Goal: Contribute content: Add original content to the website for others to see

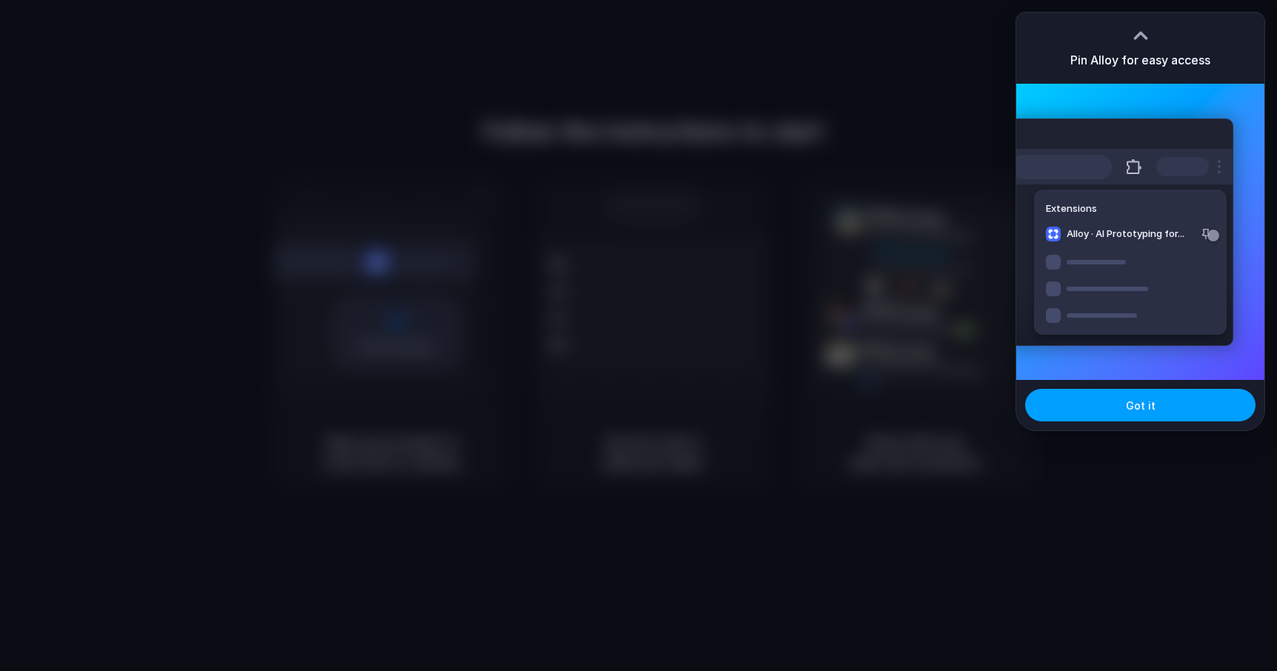
click at [1156, 401] on button "Got it" at bounding box center [1140, 405] width 230 height 33
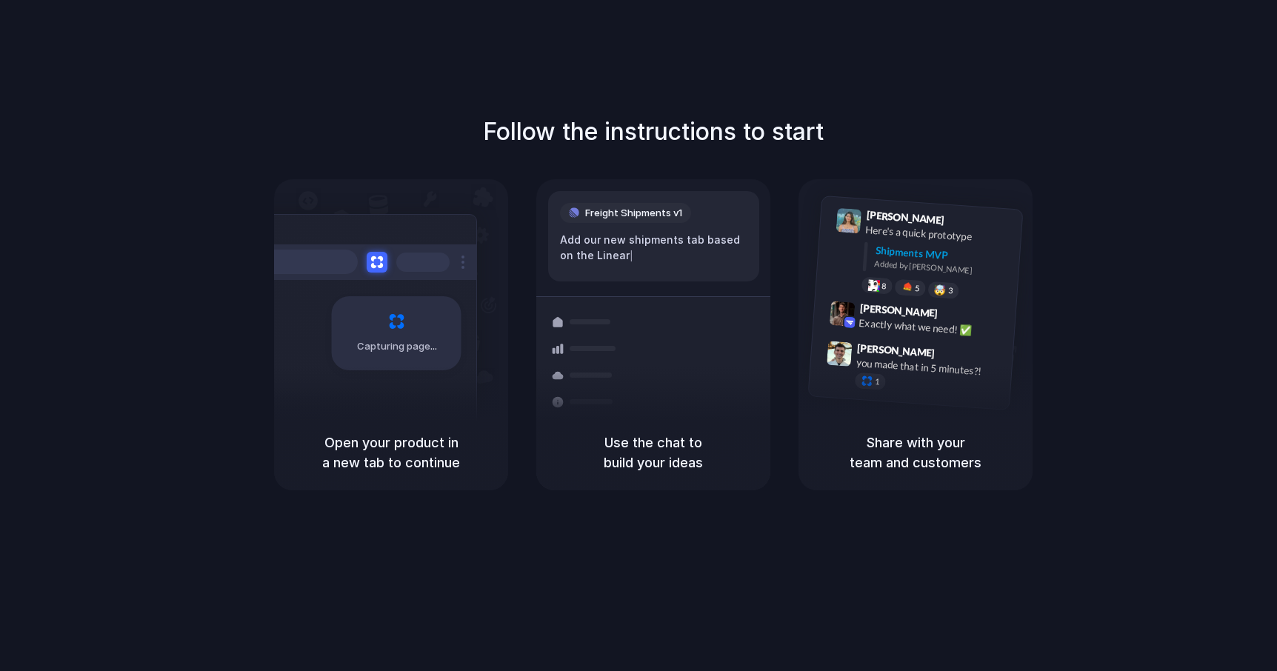
click at [215, 312] on div "Follow the instructions to start Capturing page Open your product in a new tab …" at bounding box center [653, 302] width 1277 height 376
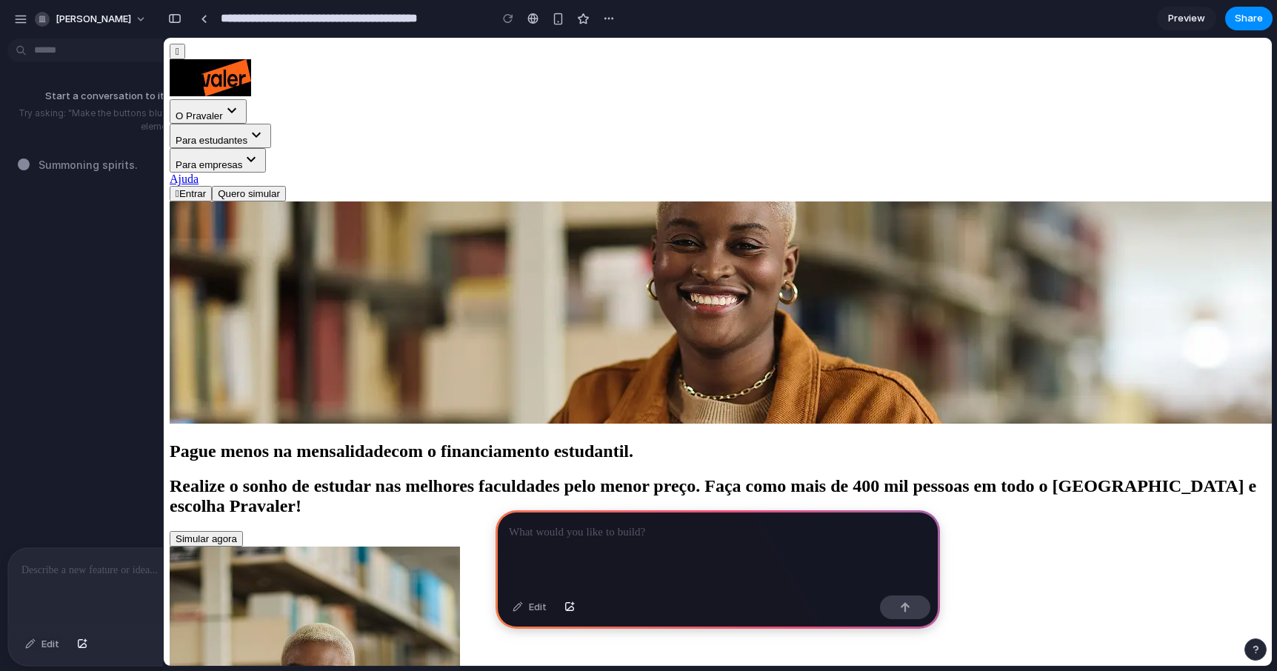
click at [672, 537] on div at bounding box center [717, 549] width 444 height 79
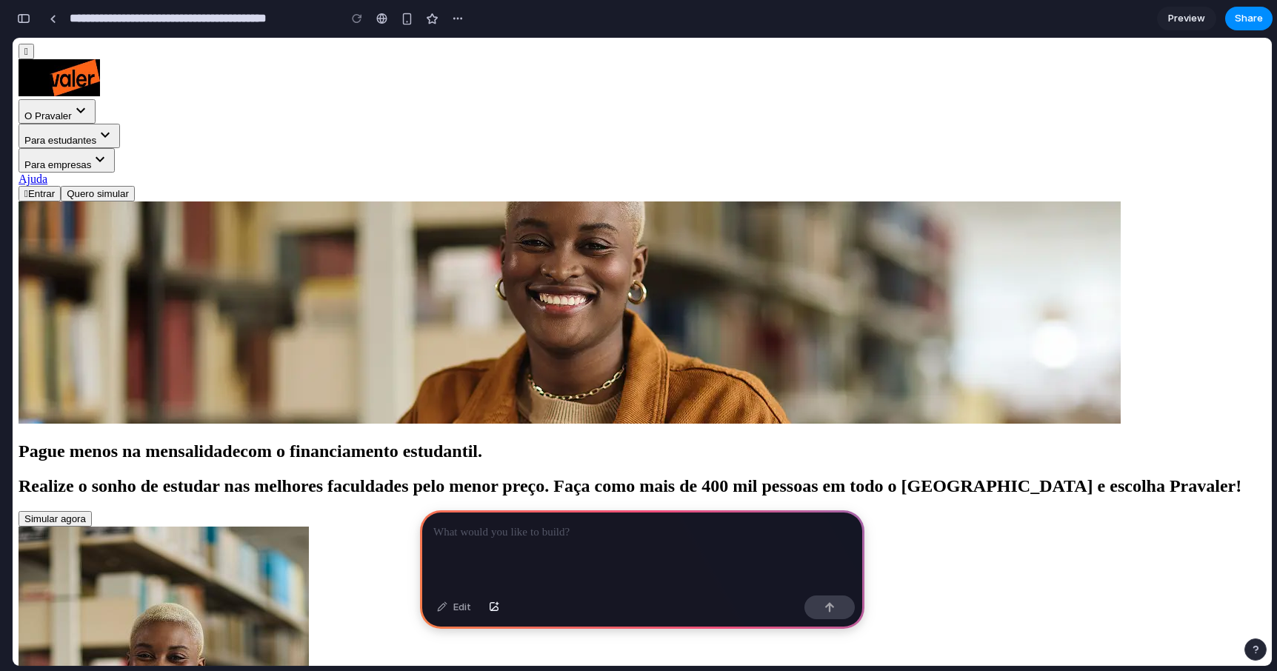
click at [28, 17] on div "button" at bounding box center [23, 18] width 13 height 10
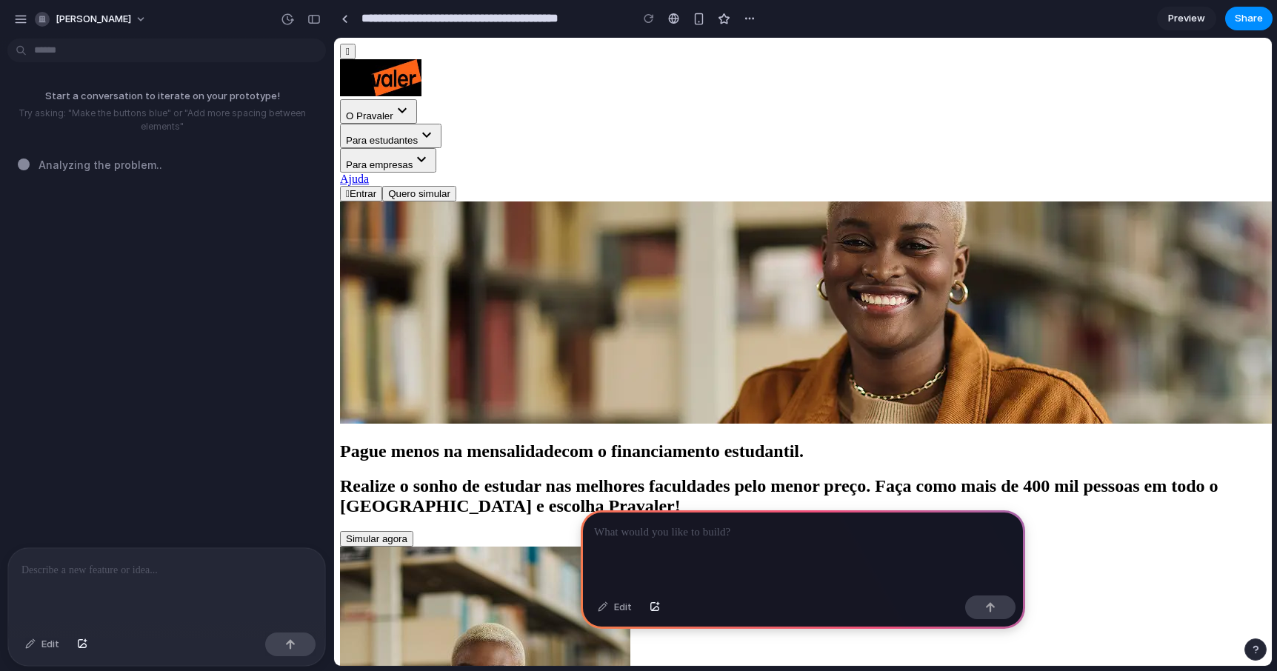
click at [798, 525] on p at bounding box center [803, 533] width 418 height 18
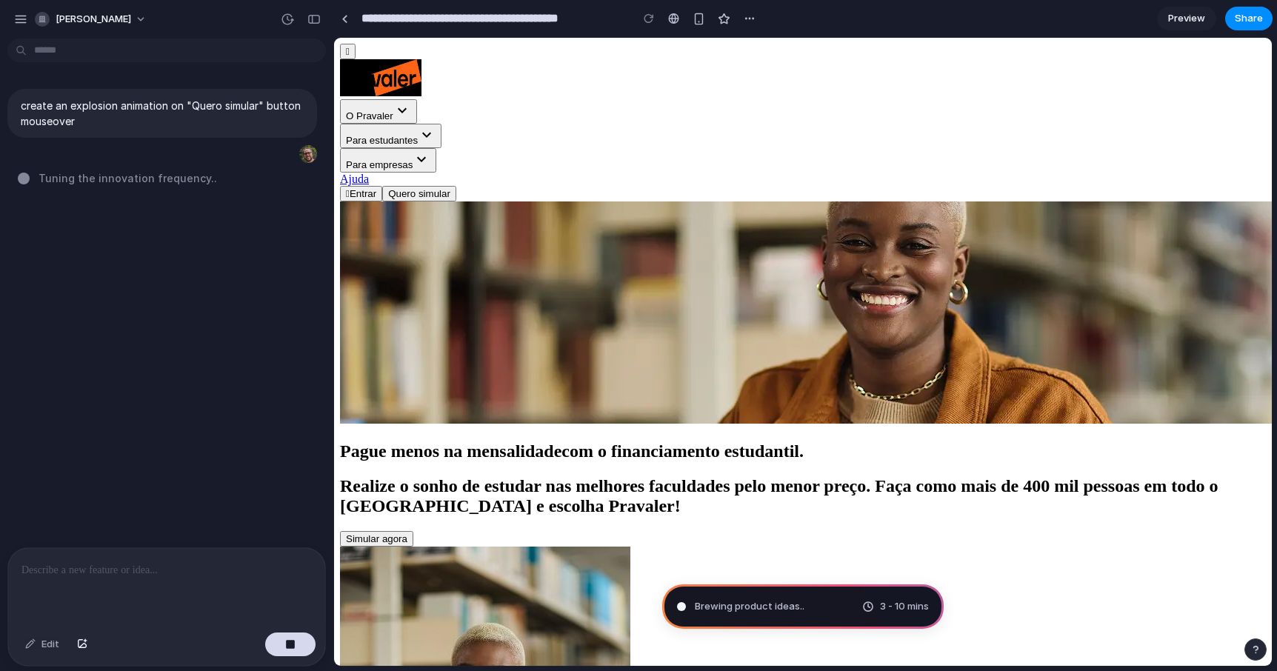
type input "**********"
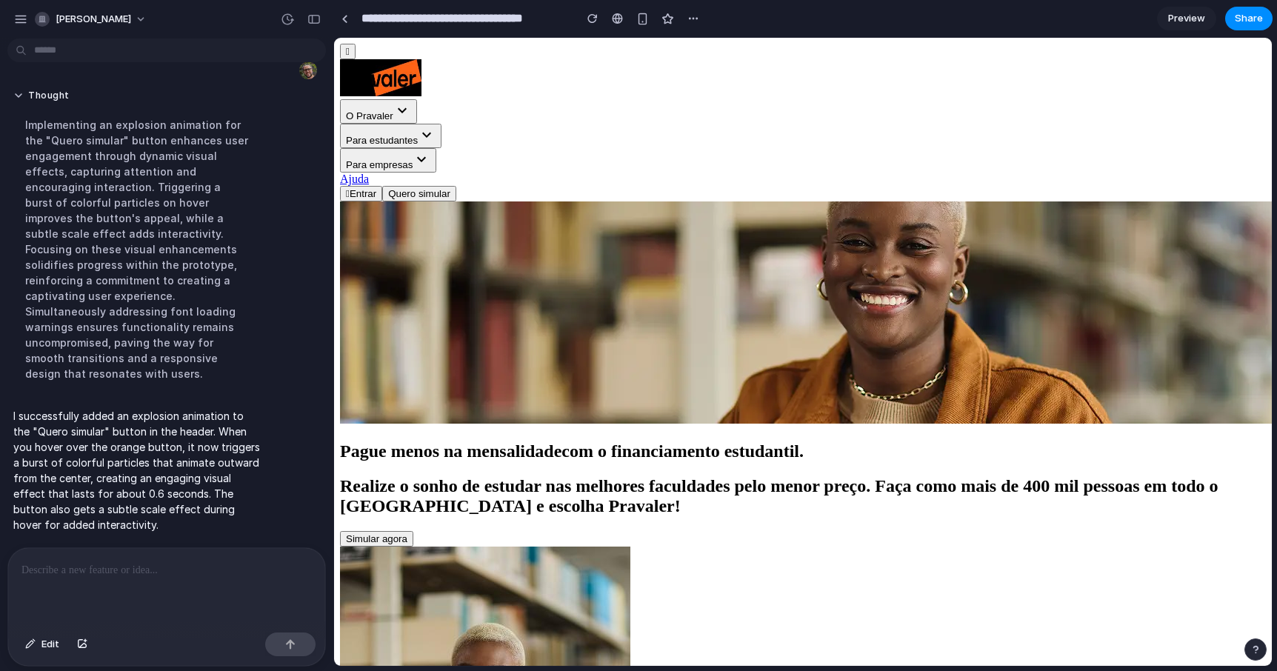
scroll to position [75, 0]
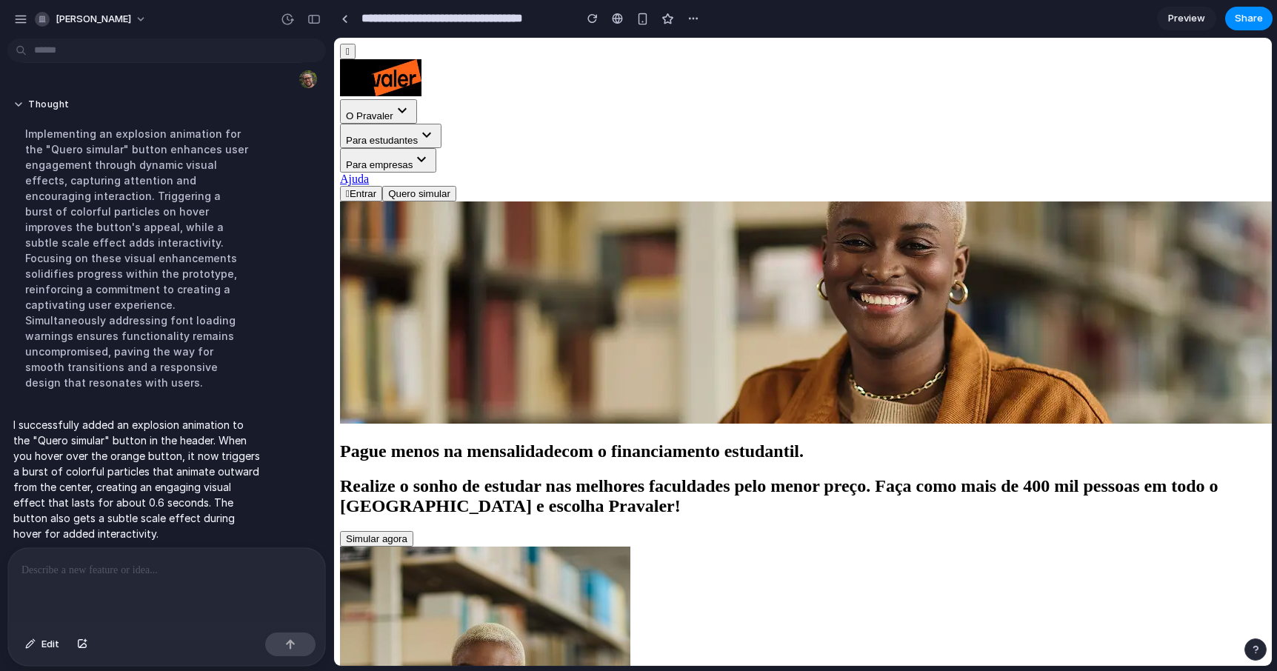
click at [152, 588] on div at bounding box center [166, 587] width 317 height 78
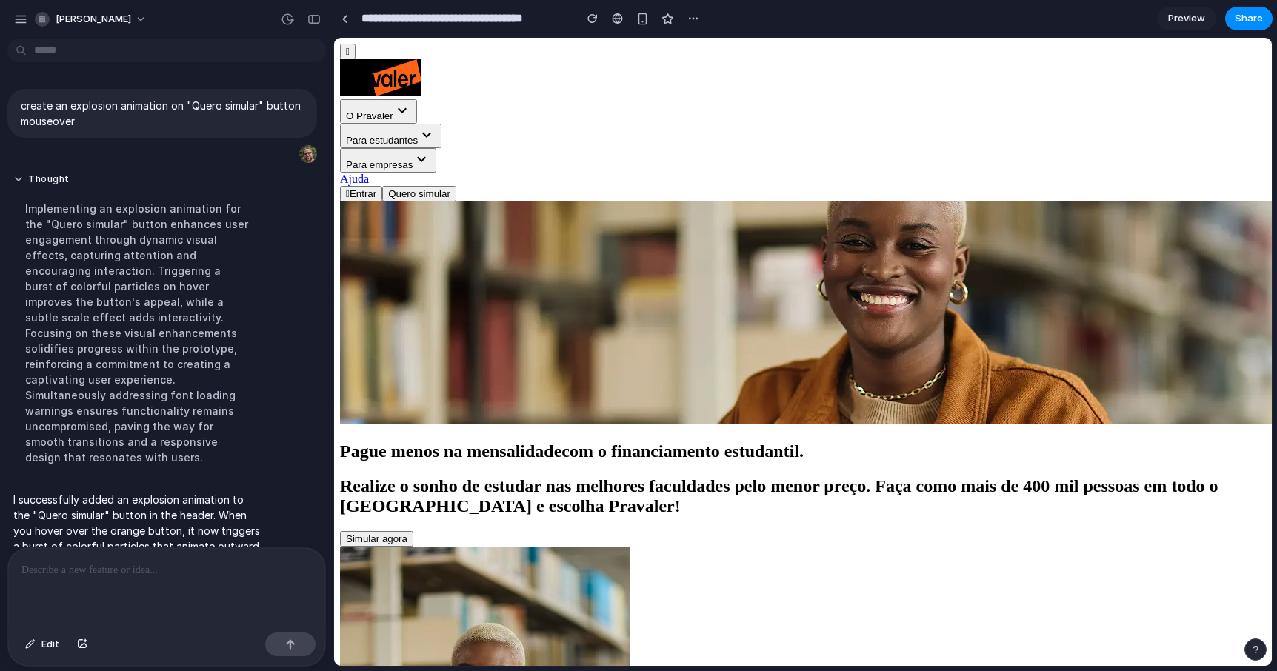
click at [1201, 17] on span "Preview" at bounding box center [1186, 18] width 37 height 15
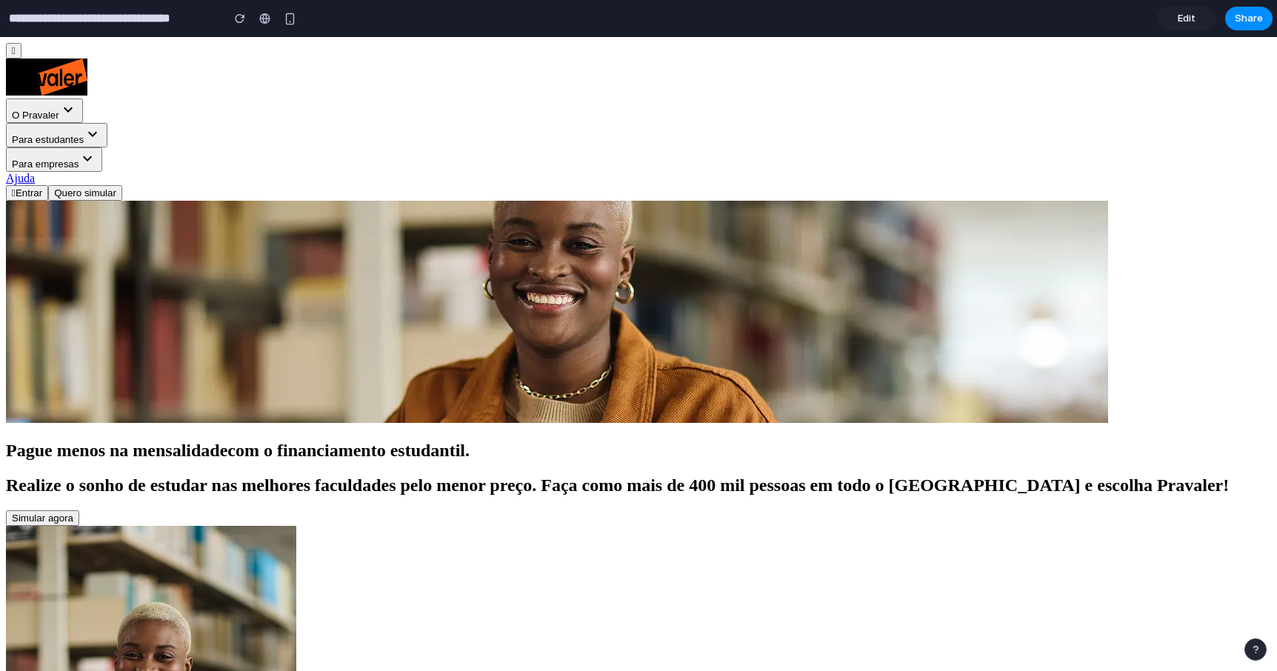
click at [1183, 16] on span "Edit" at bounding box center [1186, 18] width 18 height 15
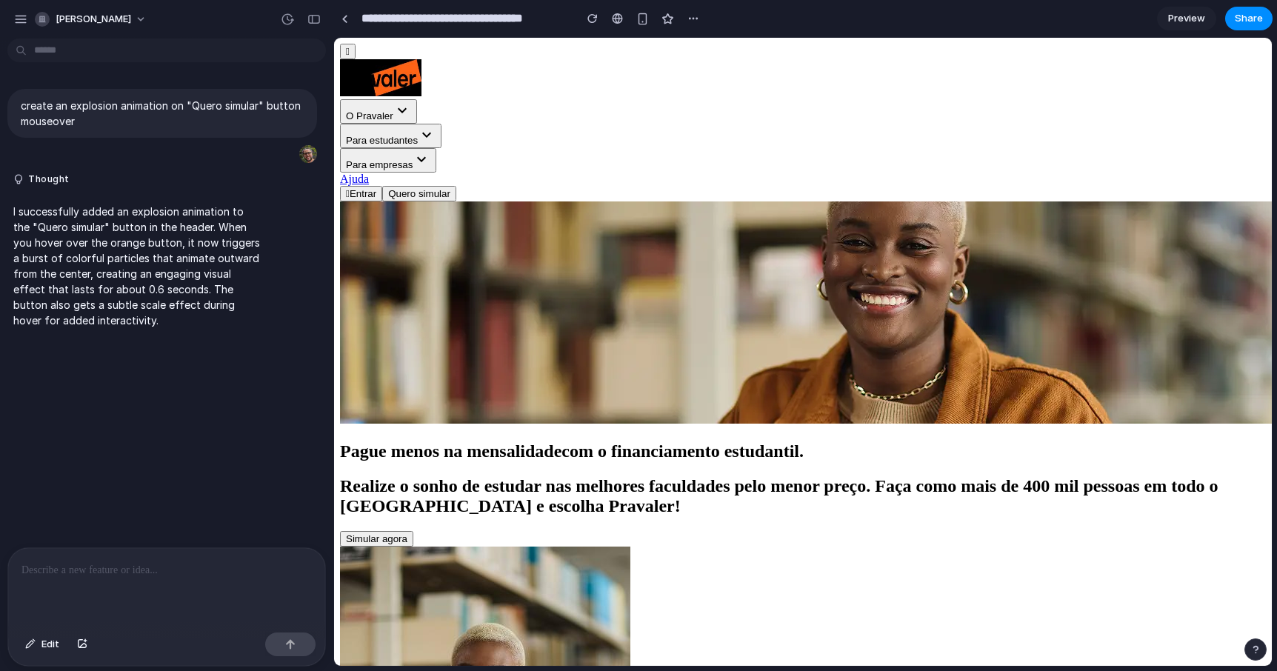
click at [1174, 20] on span "Preview" at bounding box center [1186, 18] width 37 height 15
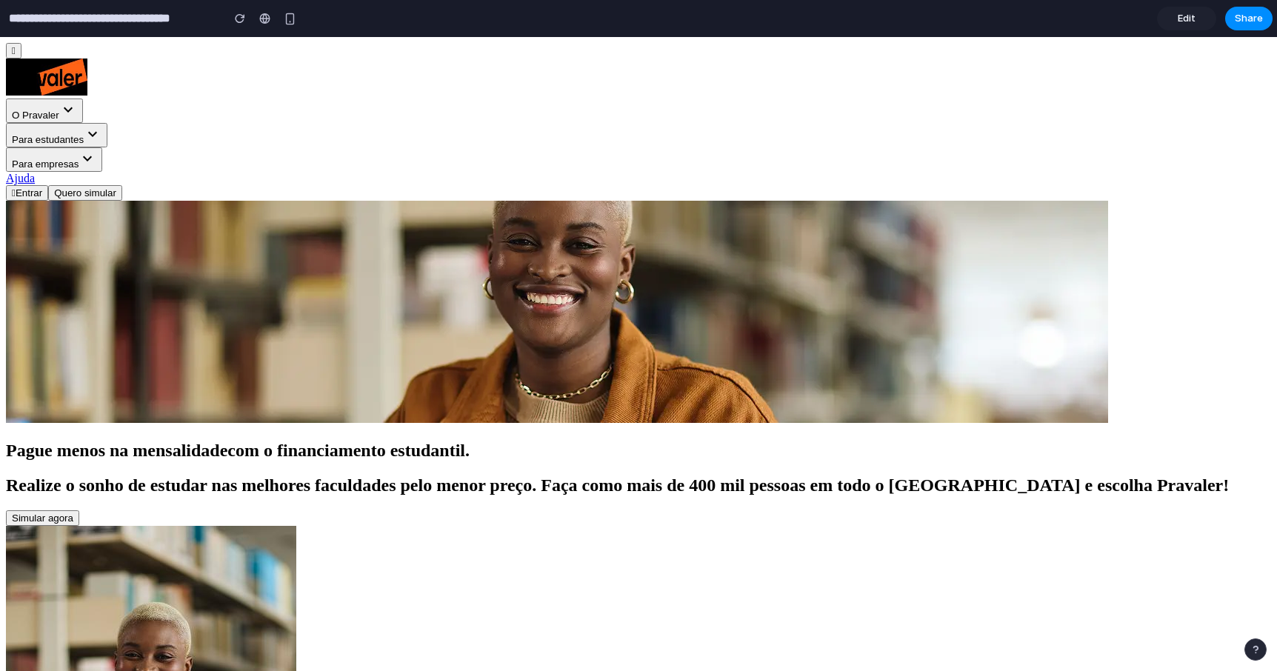
click at [1194, 27] on link "Edit" at bounding box center [1186, 19] width 59 height 24
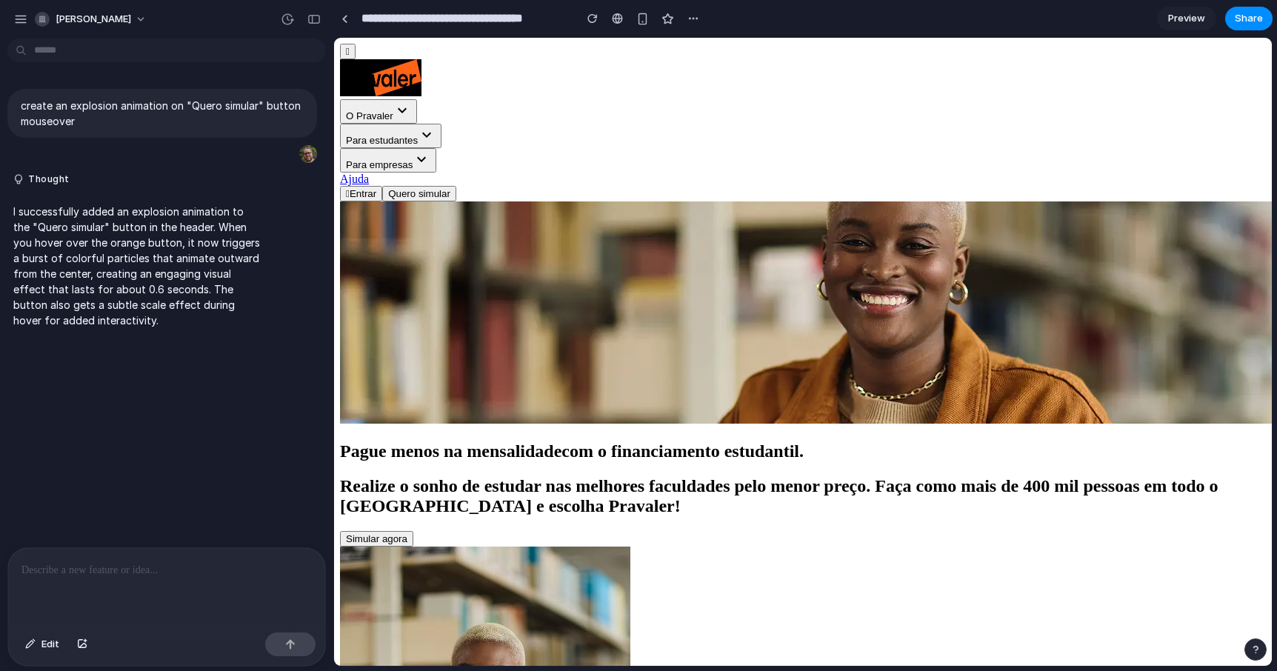
click at [123, 581] on div at bounding box center [166, 587] width 317 height 78
click at [1175, 18] on span "Preview" at bounding box center [1186, 18] width 37 height 15
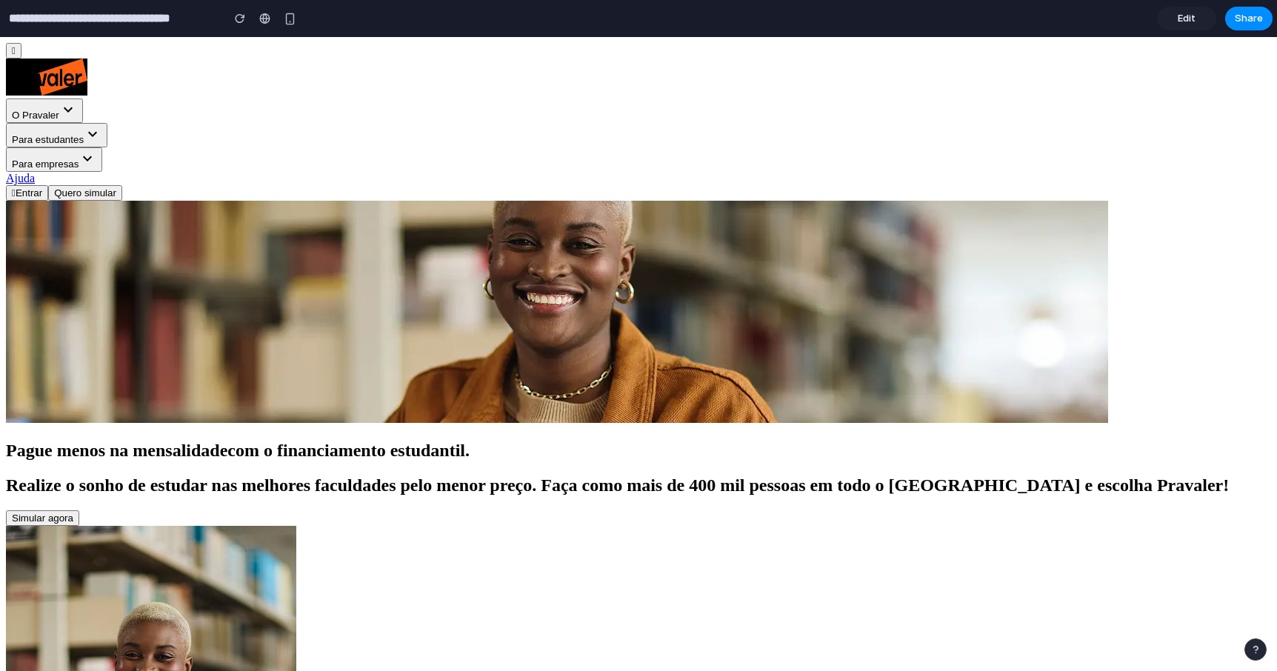
click at [1200, 18] on link "Edit" at bounding box center [1186, 19] width 59 height 24
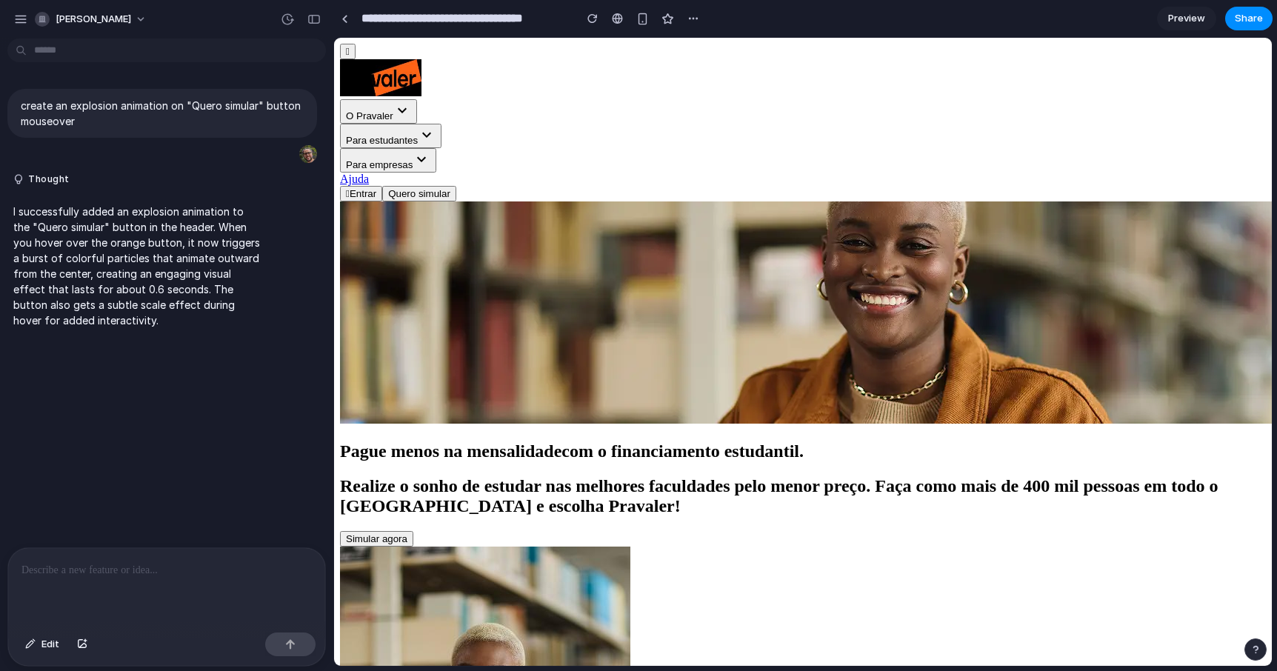
click at [198, 572] on p at bounding box center [166, 570] width 290 height 18
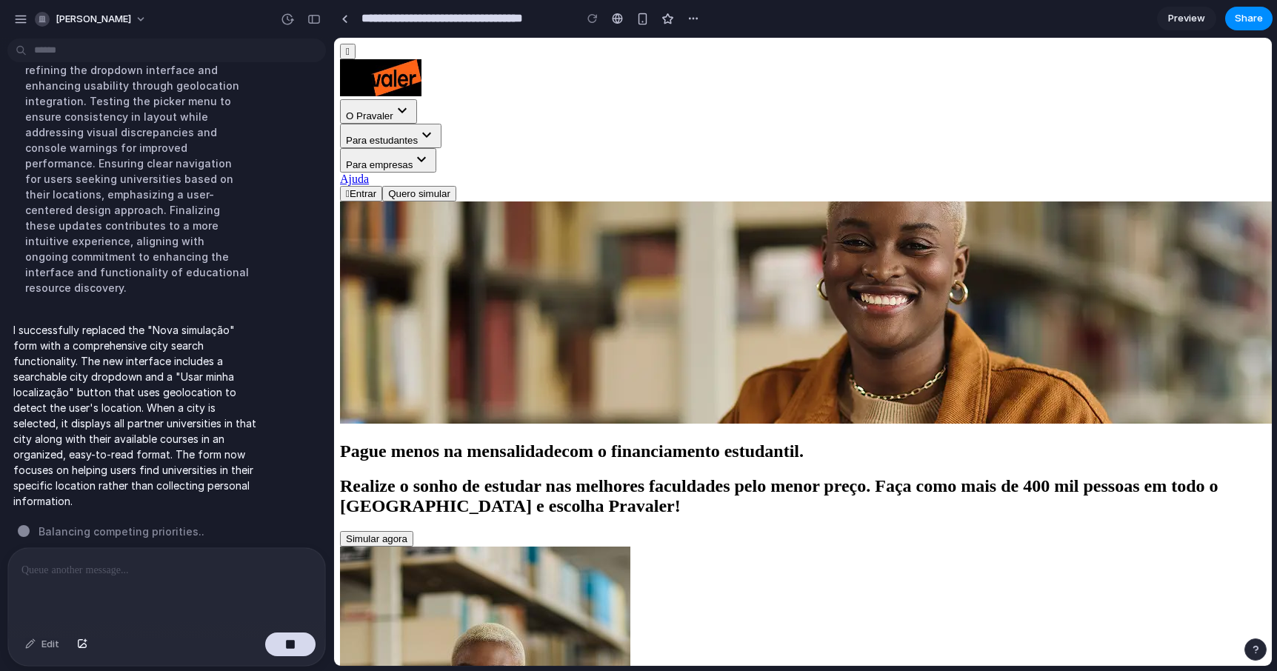
scroll to position [458, 0]
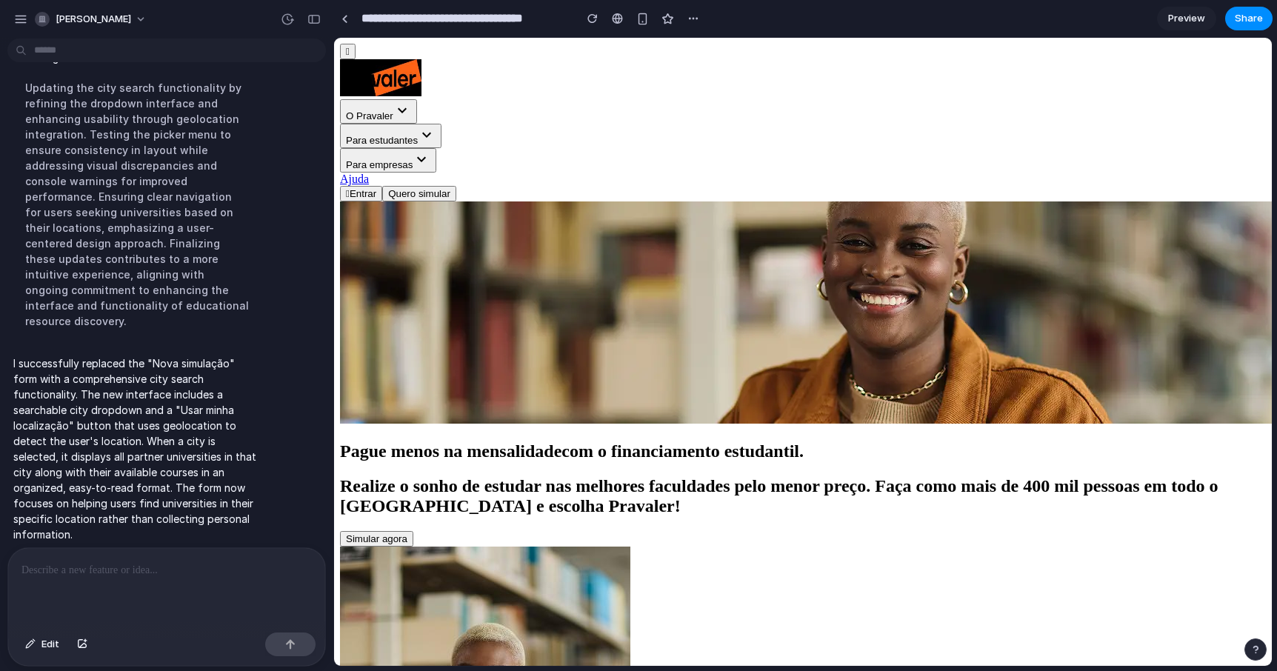
click at [1192, 16] on span "Preview" at bounding box center [1186, 18] width 37 height 15
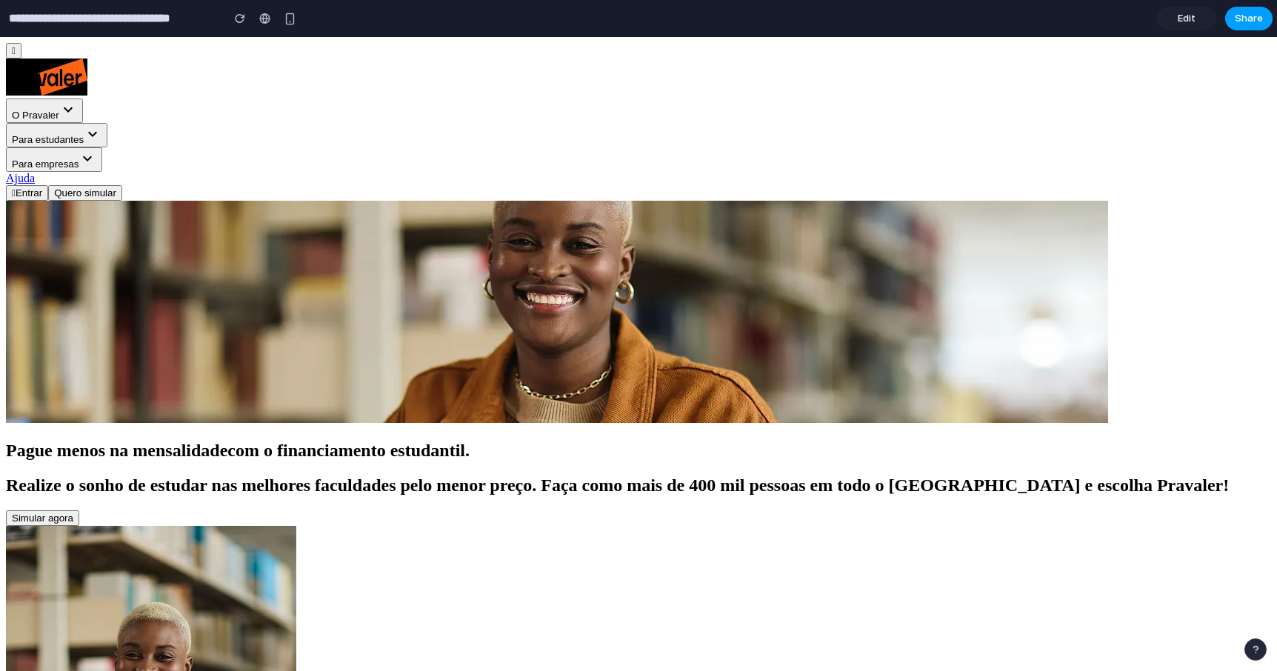
click at [1243, 19] on span "Share" at bounding box center [1249, 18] width 28 height 15
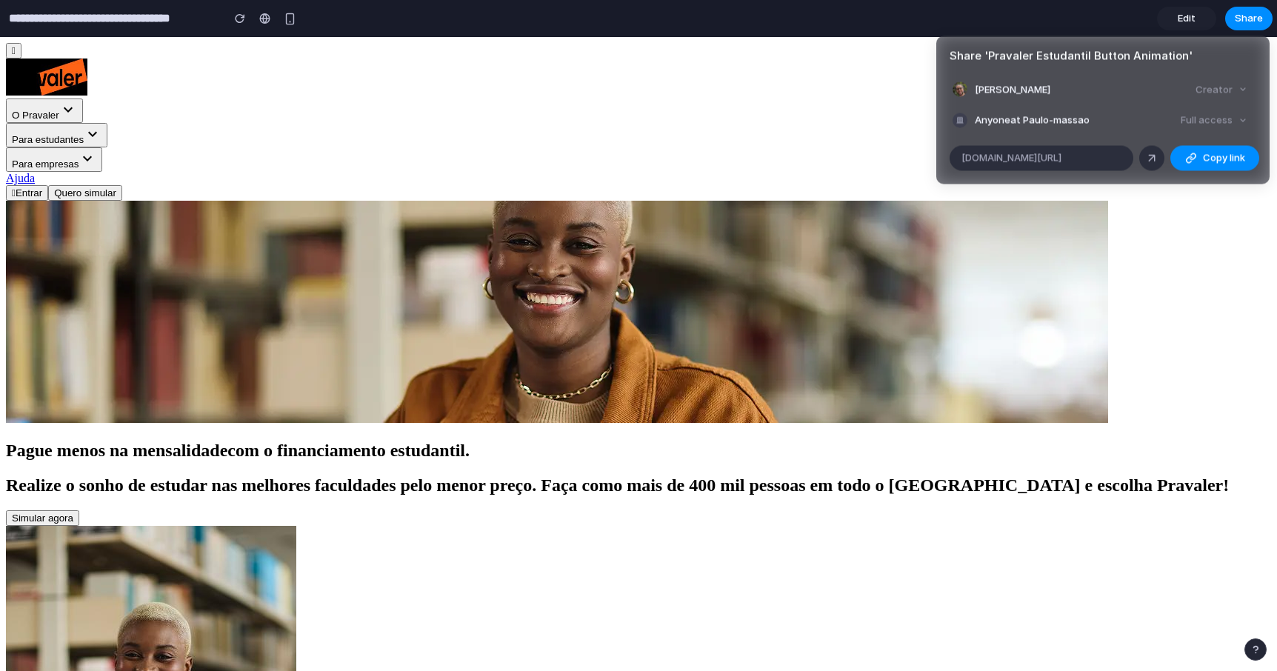
click at [1237, 118] on div "Full access" at bounding box center [1214, 120] width 78 height 21
click at [1235, 96] on div "Creator" at bounding box center [1221, 89] width 64 height 21
click at [1045, 95] on li "[PERSON_NAME] Creator" at bounding box center [1102, 89] width 301 height 21
click at [1046, 123] on span "Anyone at [PERSON_NAME]" at bounding box center [1032, 120] width 115 height 15
click at [972, 124] on div "Anyone at [PERSON_NAME]" at bounding box center [1020, 120] width 137 height 15
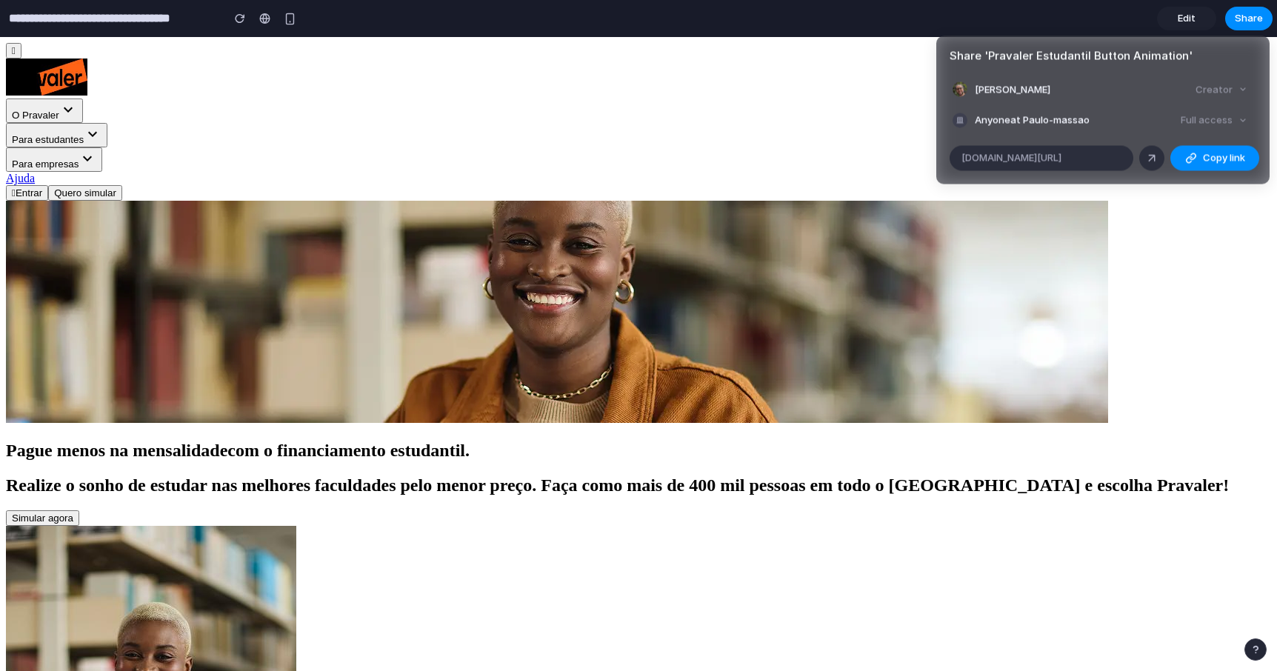
click at [960, 123] on div at bounding box center [959, 120] width 15 height 15
click at [1192, 156] on div "button" at bounding box center [1191, 158] width 12 height 12
click at [1186, 335] on div "Share ' Pravaler Estudantil Button Animation ' [PERSON_NAME] Creator Anyone at …" at bounding box center [638, 335] width 1277 height 671
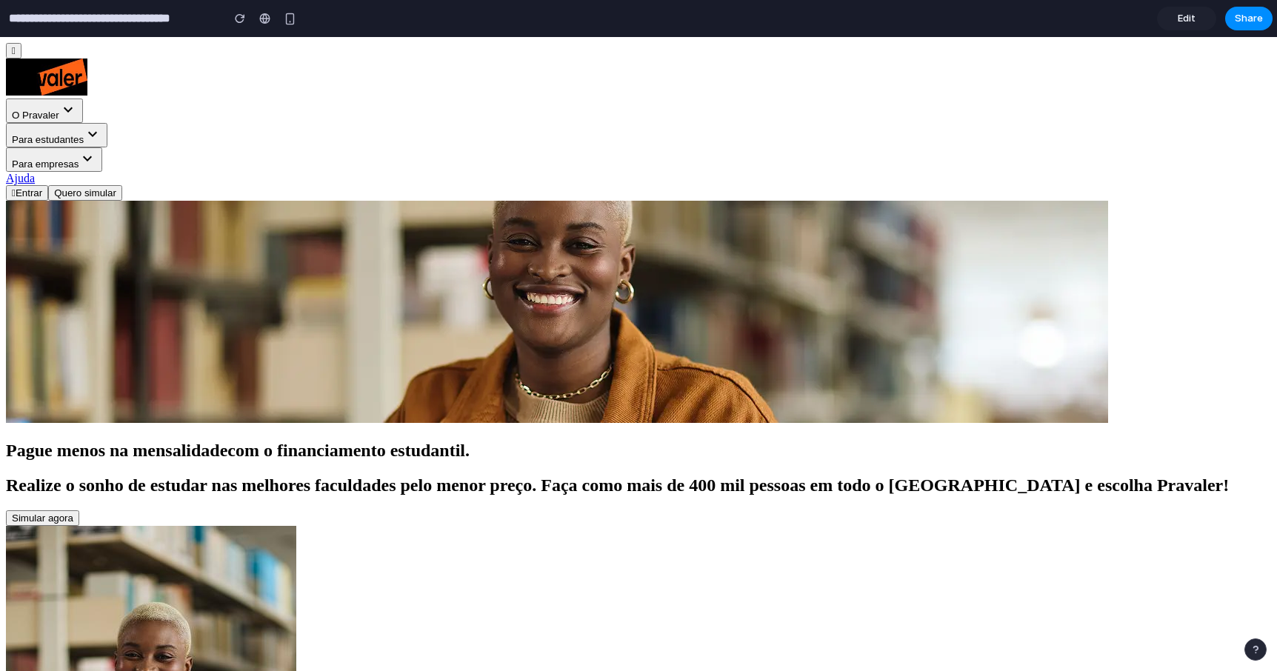
click at [1202, 19] on link "Edit" at bounding box center [1186, 19] width 59 height 24
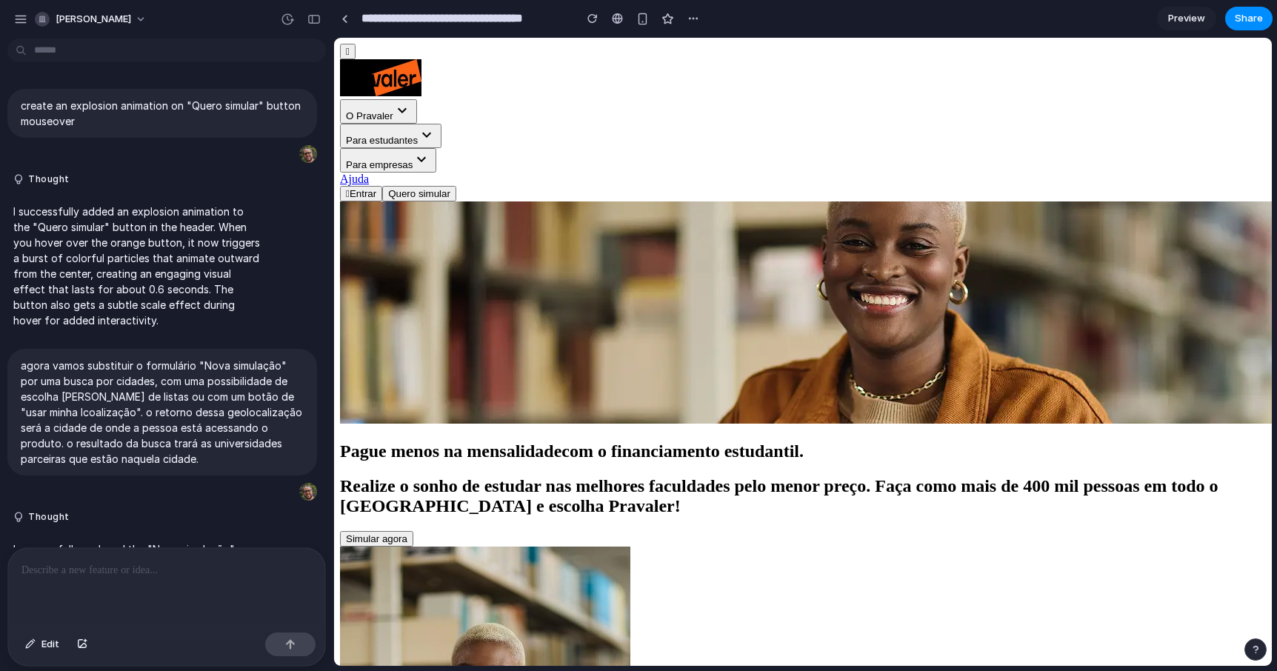
scroll to position [201, 0]
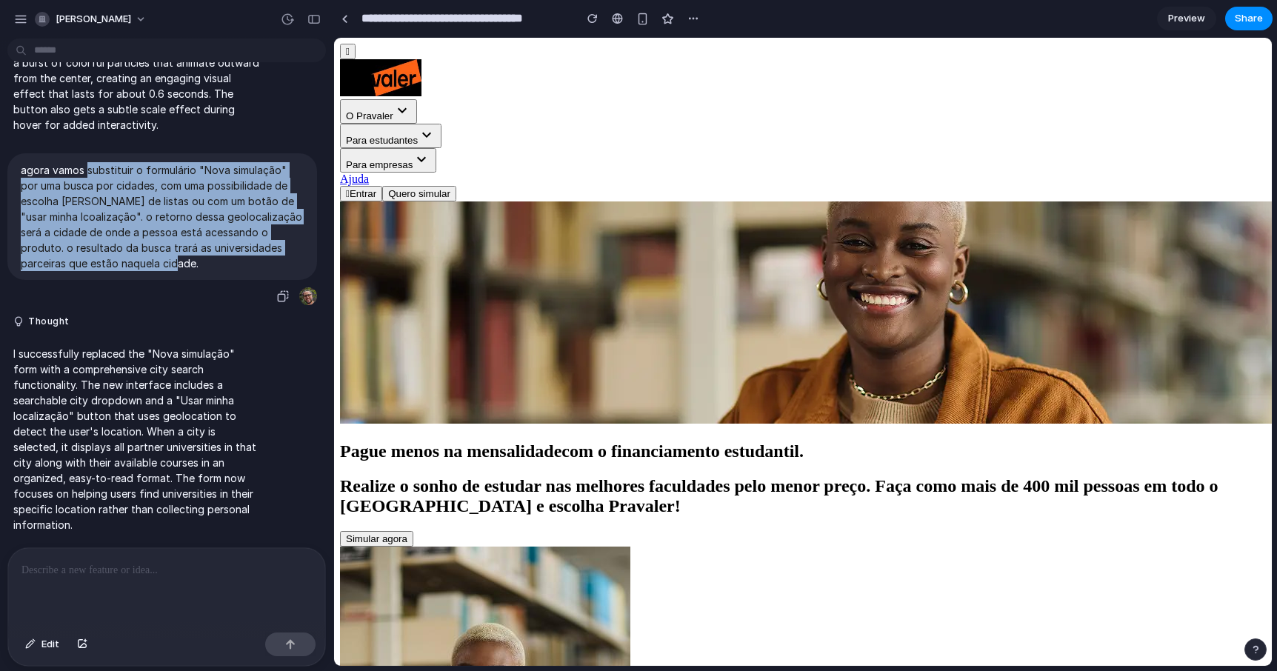
drag, startPoint x: 88, startPoint y: 164, endPoint x: 147, endPoint y: 255, distance: 108.9
click at [147, 255] on p "agora vamos substituir o formulário "Nova simulação" por uma busca por cidades,…" at bounding box center [162, 216] width 283 height 109
copy p "substituir o formulário "Nova simulação" por uma busca por cidades, com uma pos…"
